Goal: Task Accomplishment & Management: Use online tool/utility

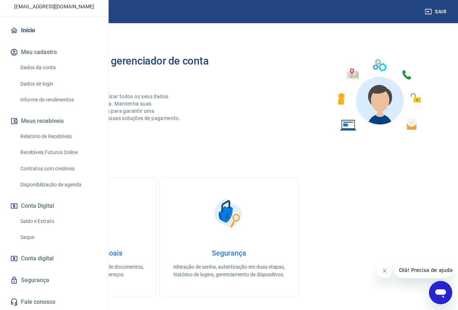
scroll to position [76, 0]
click at [34, 233] on link "Saque" at bounding box center [58, 237] width 82 height 15
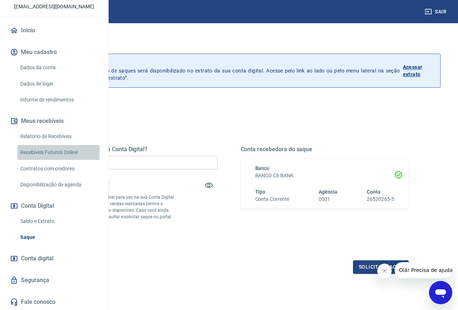
click at [65, 151] on link "Recebíveis Futuros Online" at bounding box center [58, 152] width 82 height 15
